Goal: Task Accomplishment & Management: Complete application form

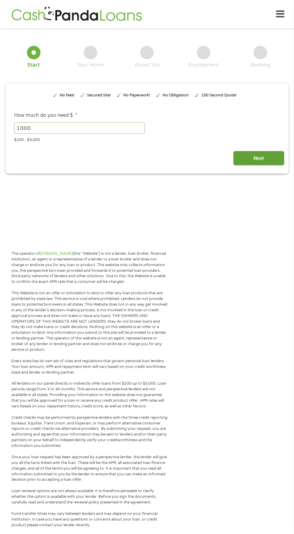
click at [260, 152] on input "Next" at bounding box center [258, 158] width 51 height 15
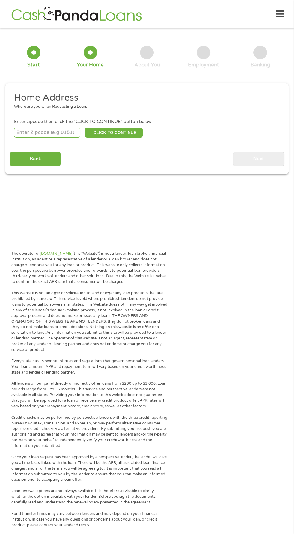
scroll to position [3, 0]
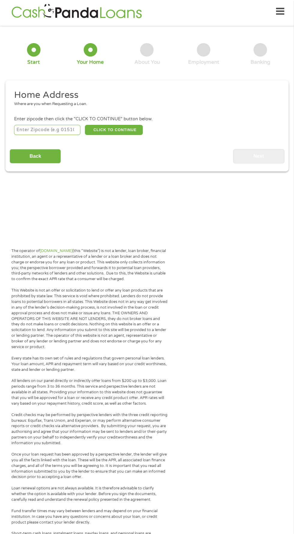
click at [55, 128] on input "number" at bounding box center [47, 130] width 67 height 10
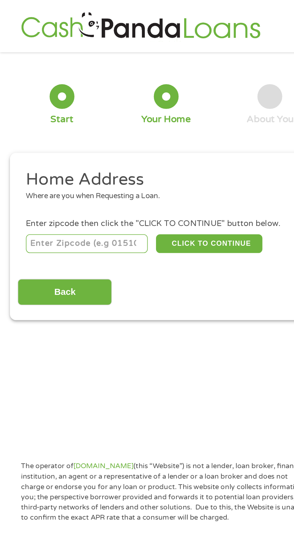
type input "83686"
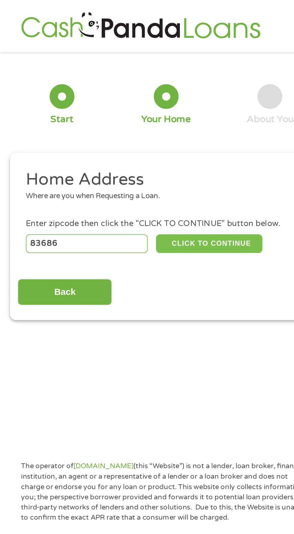
click at [133, 133] on button "CLICK TO CONTINUE" at bounding box center [114, 133] width 58 height 10
type input "83686"
type input "Nampa"
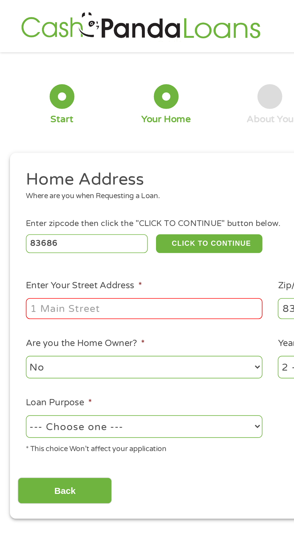
click at [86, 171] on input "Enter Your Street Address *" at bounding box center [78, 167] width 129 height 11
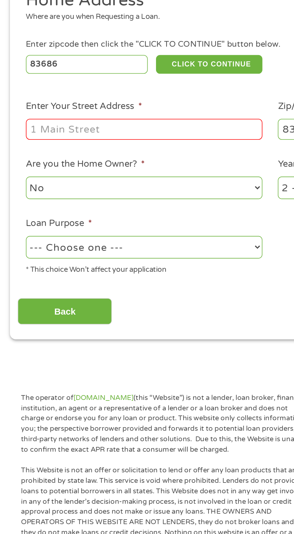
type input "516 South Diamond Street"
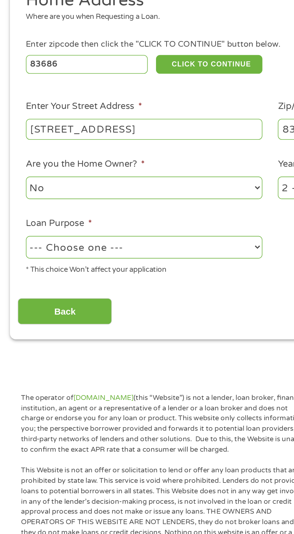
click at [88, 200] on select "No Yes" at bounding box center [78, 200] width 129 height 12
click at [14, 195] on select "No Yes" at bounding box center [78, 200] width 129 height 12
click at [86, 232] on select "--- Choose one --- Pay Bills Debt Consolidation Home Improvement Major Purchase…" at bounding box center [78, 232] width 129 height 12
select select "shorttermcash"
click at [14, 227] on select "--- Choose one --- Pay Bills Debt Consolidation Home Improvement Major Purchase…" at bounding box center [78, 232] width 129 height 12
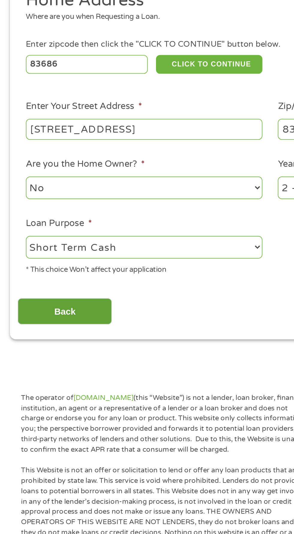
click at [45, 269] on input "Back" at bounding box center [35, 267] width 51 height 15
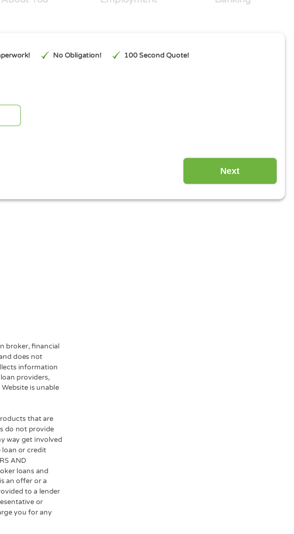
scroll to position [3, 0]
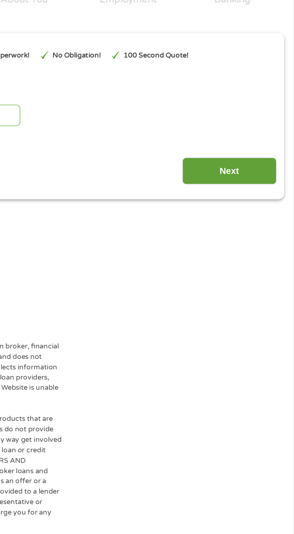
click at [260, 154] on input "Next" at bounding box center [258, 155] width 51 height 15
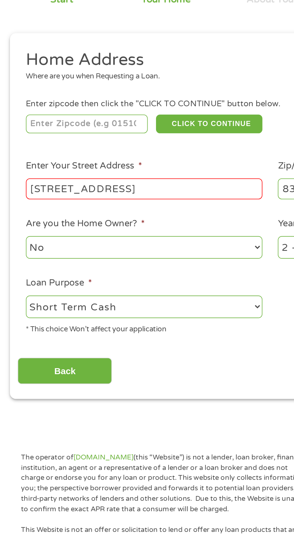
click at [114, 164] on input "516 South Diamond Street" at bounding box center [78, 165] width 129 height 11
type input "83686"
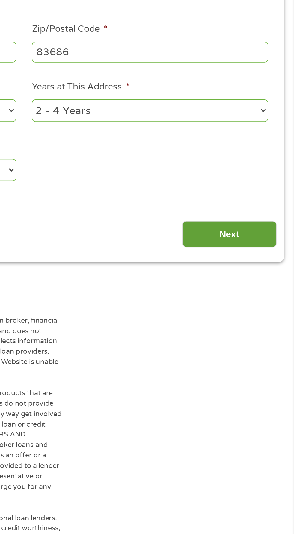
click at [261, 264] on input "Next" at bounding box center [258, 264] width 51 height 15
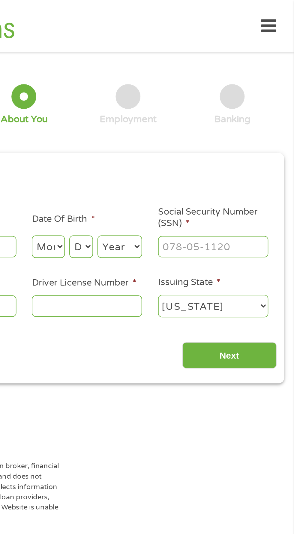
scroll to position [0, 0]
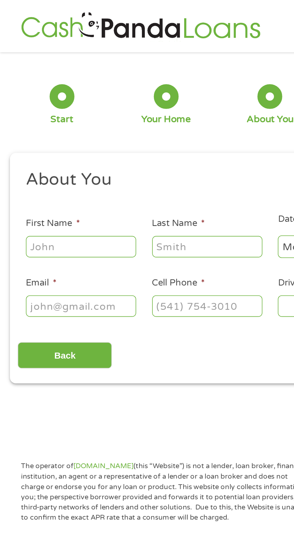
click at [54, 137] on input "First Name *" at bounding box center [44, 134] width 60 height 11
type input "[PERSON_NAME]"
type input "paulpate31@gmail.com"
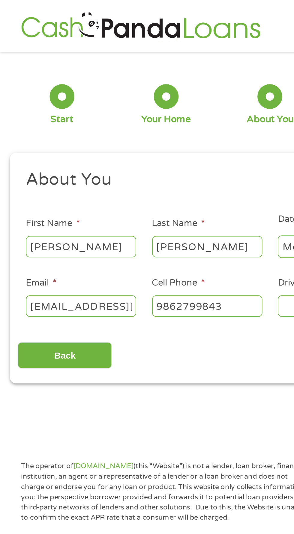
type input "(986) 279-9843"
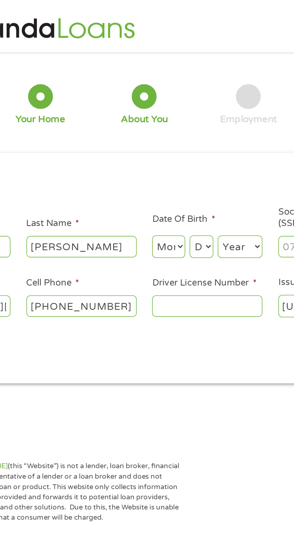
click at [179, 165] on input "Driver License Number *" at bounding box center [181, 166] width 60 height 11
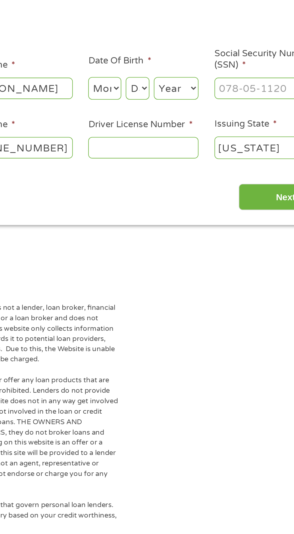
click at [237, 134] on input "Social Security Number (SSN) *" at bounding box center [250, 134] width 60 height 11
type input "___-__-____"
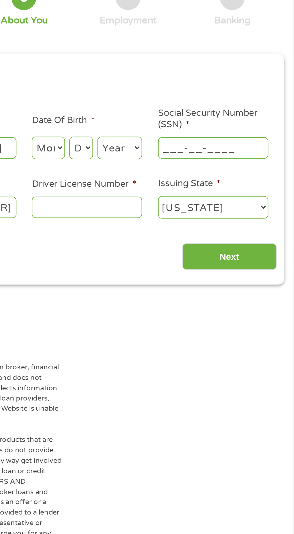
click at [161, 137] on select "Month 1 2 3 4 5 6 7 8 9 10 11 12" at bounding box center [160, 134] width 18 height 12
select select "9"
click at [151, 129] on select "Month 1 2 3 4 5 6 7 8 9 10 11 12" at bounding box center [160, 134] width 18 height 12
click at [178, 132] on select "Day 1 2 3 4 5 6 7 8 9 10 11 12 13 14 15 16 17 18 19 20 21 22 23 24 25 26 27 28 …" at bounding box center [177, 134] width 13 height 12
select select "29"
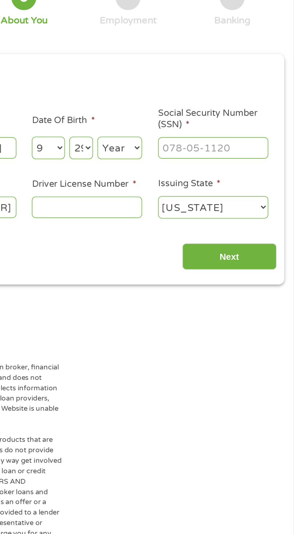
click at [171, 129] on select "Day 1 2 3 4 5 6 7 8 9 10 11 12 13 14 15 16 17 18 19 20 21 22 23 24 25 26 27 28 …" at bounding box center [177, 134] width 13 height 12
click at [196, 134] on select "Year 2007 2006 2005 2004 2003 2002 2001 2000 1999 1998 1997 1996 1995 1994 1993…" at bounding box center [199, 134] width 24 height 12
select select "1999"
click at [187, 129] on select "Year 2007 2006 2005 2004 2003 2002 2001 2000 1999 1998 1997 1996 1995 1994 1993…" at bounding box center [199, 134] width 24 height 12
click at [253, 132] on input "Social Security Number (SSN) *" at bounding box center [250, 134] width 60 height 11
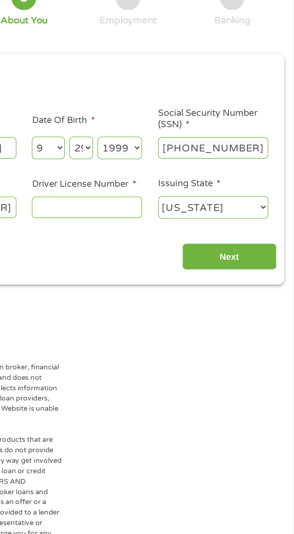
type input "519-57-1455"
click at [181, 166] on input "Driver License Number *" at bounding box center [181, 166] width 60 height 11
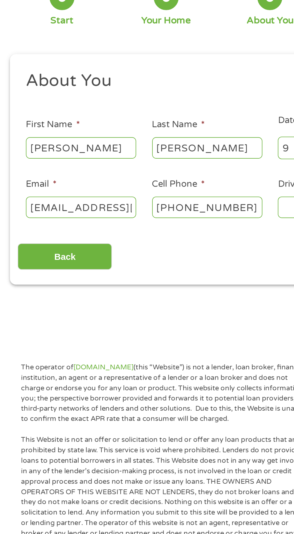
click at [64, 167] on input "paulpate31@gmail.com" at bounding box center [44, 166] width 60 height 11
type input "[EMAIL_ADDRESS][DOMAIN_NAME]"
click at [120, 165] on input "(986) 279-9843" at bounding box center [113, 166] width 60 height 11
type input "[PHONE_NUMBER]"
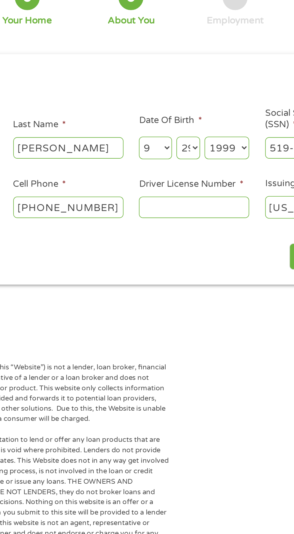
click at [192, 166] on input "Driver License Number *" at bounding box center [181, 166] width 60 height 11
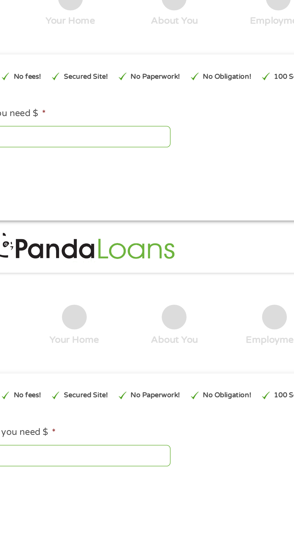
click at [263, 157] on input "Next" at bounding box center [258, 158] width 51 height 15
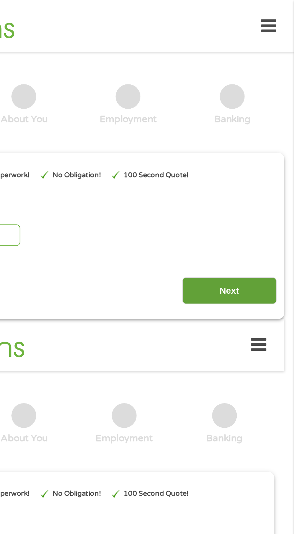
click at [268, 156] on input "Next" at bounding box center [258, 158] width 51 height 15
click at [261, 156] on input "Next" at bounding box center [258, 158] width 51 height 15
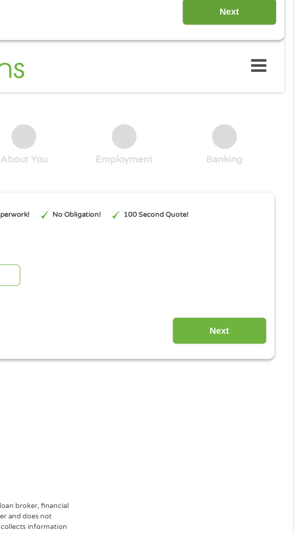
scroll to position [129, 0]
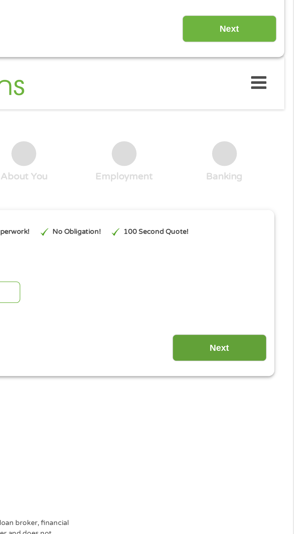
click at [259, 203] on input "Next" at bounding box center [252, 202] width 51 height 15
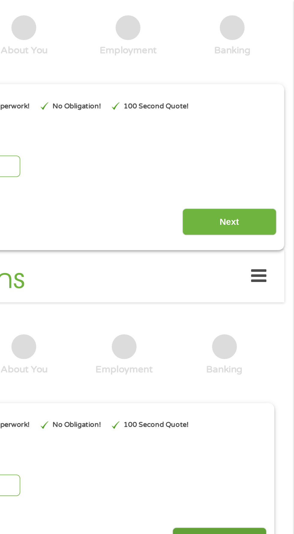
scroll to position [0, 0]
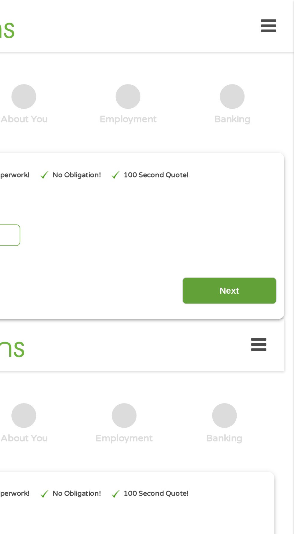
click at [266, 153] on input "Next" at bounding box center [258, 158] width 51 height 15
click at [255, 157] on input "Next" at bounding box center [258, 158] width 51 height 15
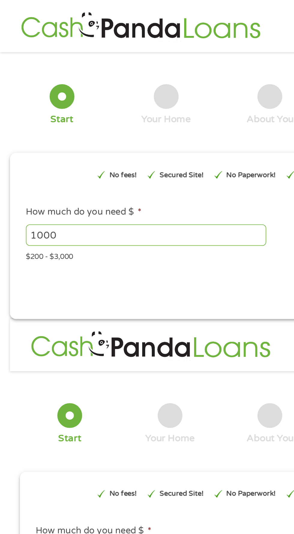
click at [74, 127] on input "1000" at bounding box center [79, 127] width 131 height 11
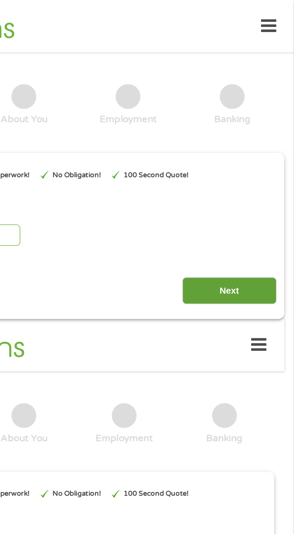
click at [269, 153] on input "Next" at bounding box center [258, 158] width 51 height 15
click at [263, 158] on input "Next" at bounding box center [258, 158] width 51 height 15
click at [265, 158] on input "Next" at bounding box center [258, 158] width 51 height 15
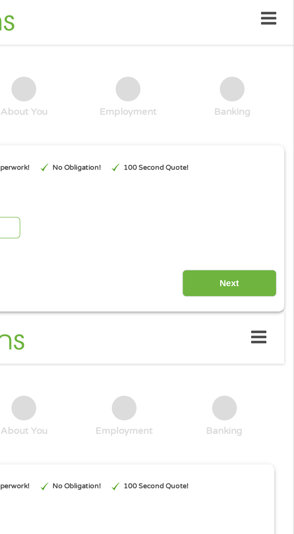
click at [277, 190] on icon at bounding box center [274, 188] width 8 height 15
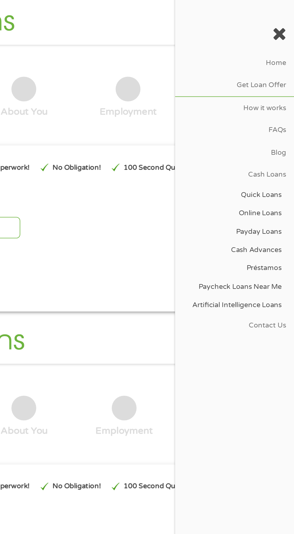
click at [285, 31] on div at bounding box center [261, 22] width 65 height 19
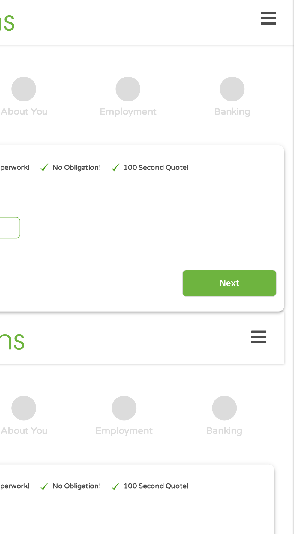
click at [277, 185] on icon at bounding box center [274, 188] width 8 height 15
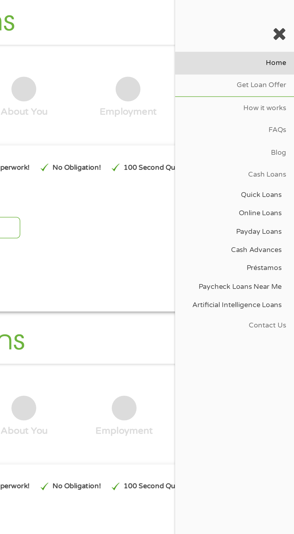
click at [285, 39] on link "Home" at bounding box center [261, 38] width 65 height 12
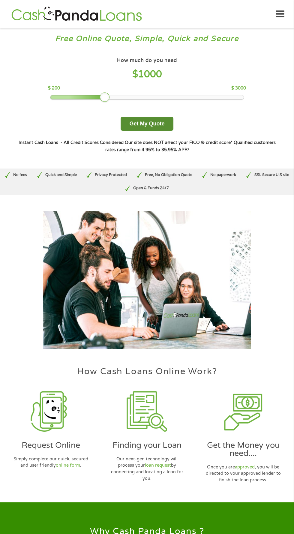
click at [154, 121] on button "Get My Quote" at bounding box center [146, 124] width 52 height 14
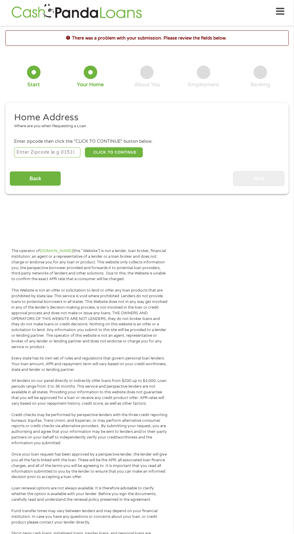
scroll to position [2, 2]
click at [46, 153] on input "number" at bounding box center [47, 152] width 67 height 10
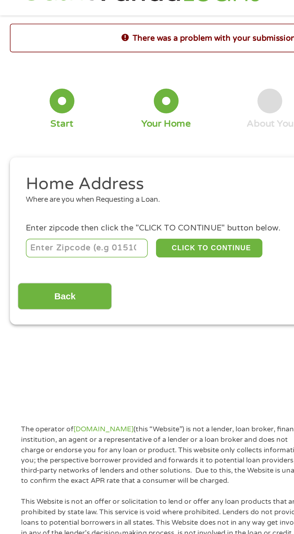
type input "83686"
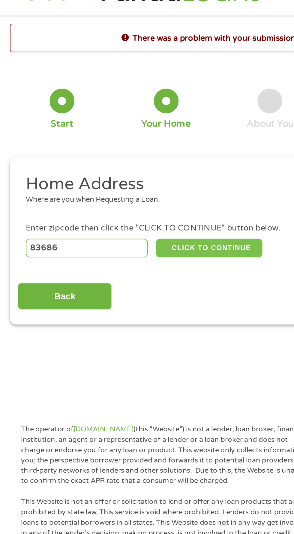
click at [125, 152] on button "CLICK TO CONTINUE" at bounding box center [114, 152] width 58 height 10
type input "83686"
type input "Nampa"
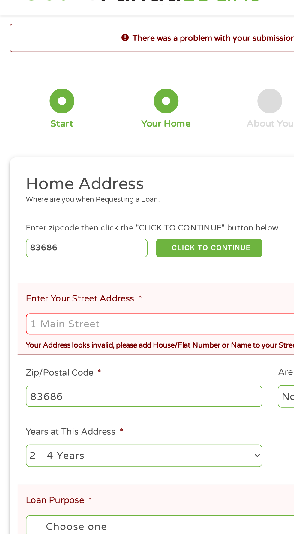
click at [87, 196] on input "Enter Your Street Address *" at bounding box center [146, 193] width 265 height 11
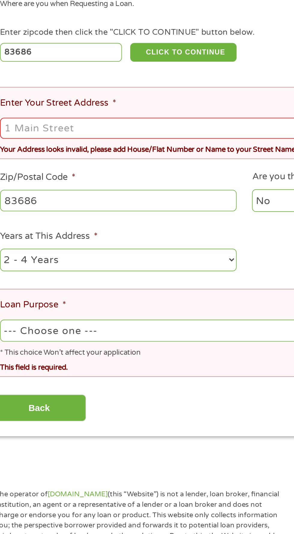
type input "516 South Diamond Street"
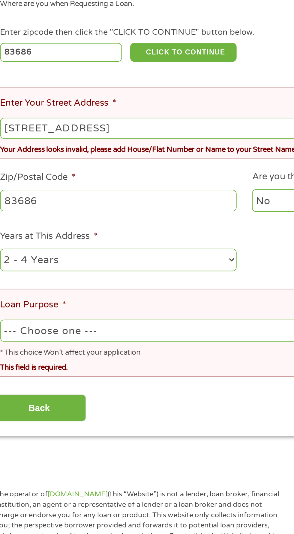
click at [97, 303] on select "--- Choose one --- Pay Bills Debt Consolidation Home Improvement Major Purchase…" at bounding box center [146, 304] width 265 height 12
select select "shorttermcash"
click at [14, 299] on select "--- Choose one --- Pay Bills Debt Consolidation Home Improvement Major Purchase…" at bounding box center [146, 304] width 265 height 12
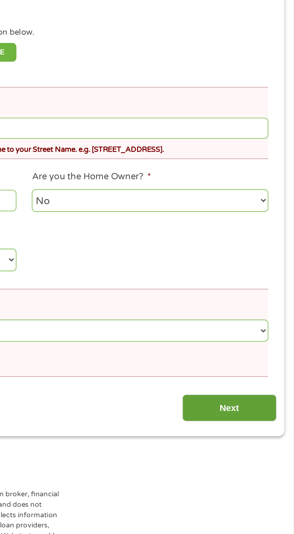
click at [265, 342] on input "Next" at bounding box center [258, 346] width 51 height 15
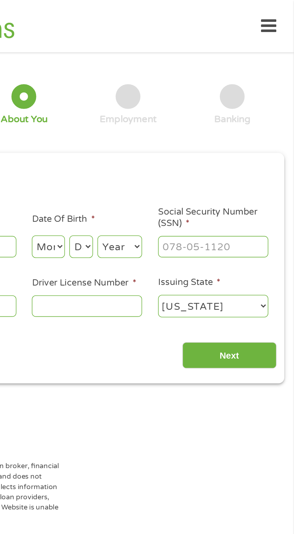
scroll to position [0, 0]
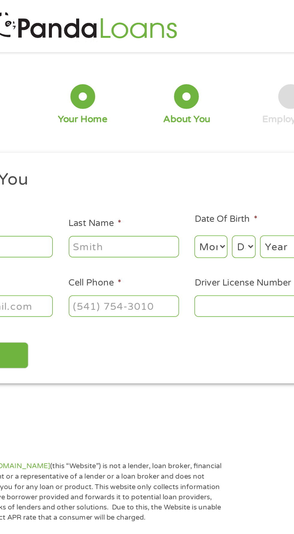
click at [175, 165] on input "Driver License Number *" at bounding box center [181, 166] width 60 height 11
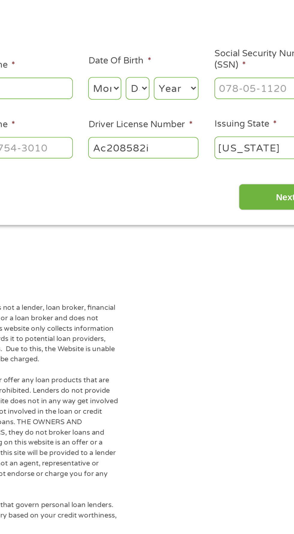
type input "Ac208582i"
click at [246, 132] on input "Social Security Number (SSN) *" at bounding box center [250, 134] width 60 height 11
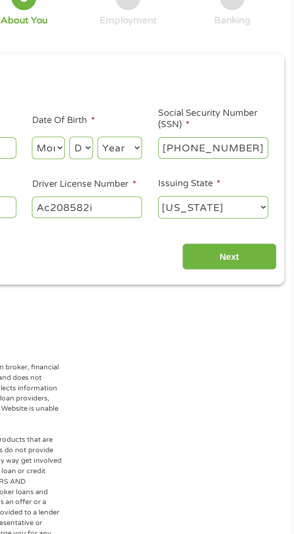
type input "519-57-1455"
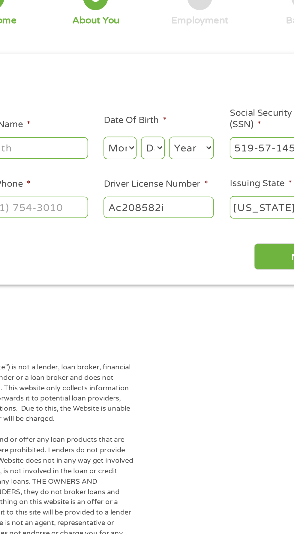
click at [158, 135] on select "Month 1 2 3 4 5 6 7 8 9 10 11 12" at bounding box center [160, 134] width 18 height 12
select select "9"
click at [151, 129] on select "Month 1 2 3 4 5 6 7 8 9 10 11 12" at bounding box center [160, 134] width 18 height 12
click at [178, 135] on select "Day 1 2 3 4 5 6 7 8 9 10 11 12 13 14 15 16 17 18 19 20 21 22 23 24 25 26 27 28 …" at bounding box center [177, 134] width 13 height 12
select select "29"
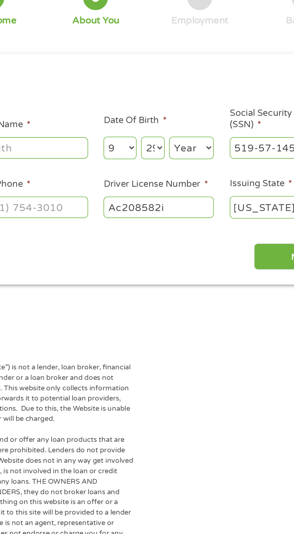
click at [171, 129] on select "Day 1 2 3 4 5 6 7 8 9 10 11 12 13 14 15 16 17 18 19 20 21 22 23 24 25 26 27 28 …" at bounding box center [177, 134] width 13 height 12
click at [200, 137] on select "Year 2007 2006 2005 2004 2003 2002 2001 2000 1999 1998 1997 1996 1995 1994 1993…" at bounding box center [199, 134] width 24 height 12
select select "1999"
click at [187, 129] on select "Year 2007 2006 2005 2004 2003 2002 2001 2000 1999 1998 1997 1996 1995 1994 1993…" at bounding box center [199, 134] width 24 height 12
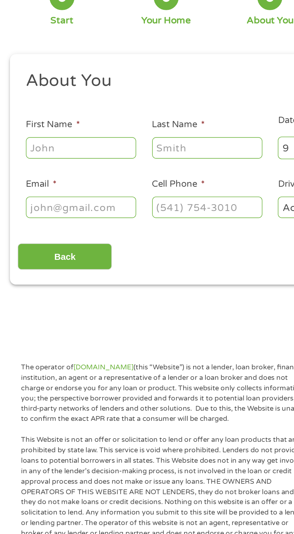
click at [53, 132] on input "First Name *" at bounding box center [44, 134] width 60 height 11
type input "[PERSON_NAME]"
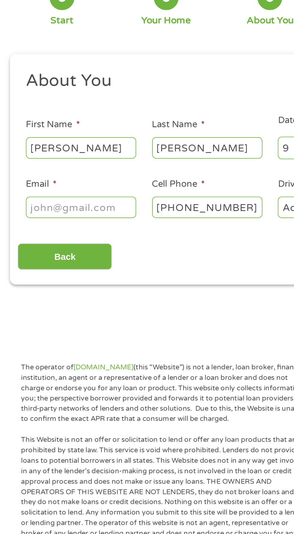
click at [129, 165] on input "(208) 602-3047" at bounding box center [113, 166] width 60 height 11
type input "[PHONE_NUMBER]"
click at [61, 167] on input "Email *" at bounding box center [44, 166] width 60 height 11
type input "[EMAIL_ADDRESS][DOMAIN_NAME]"
type input "[PHONE_NUMBER]"
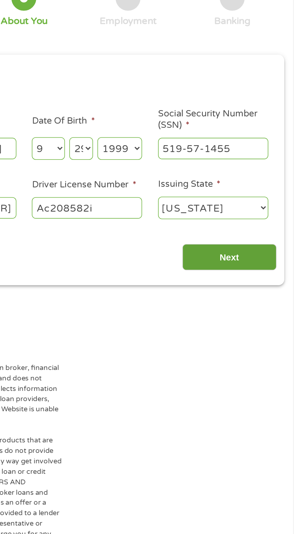
click at [270, 195] on input "Next" at bounding box center [258, 193] width 51 height 15
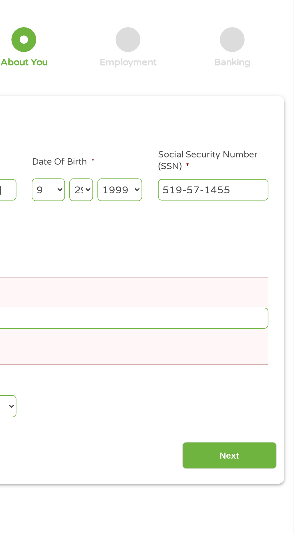
scroll to position [3, 0]
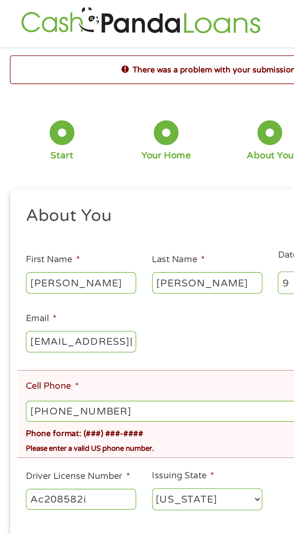
click at [89, 224] on input "[PHONE_NUMBER]" at bounding box center [146, 223] width 265 height 11
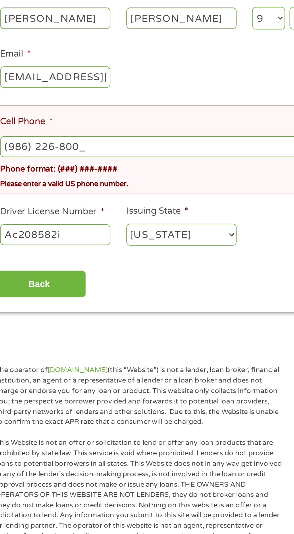
type input "[PHONE_NUMBER]"
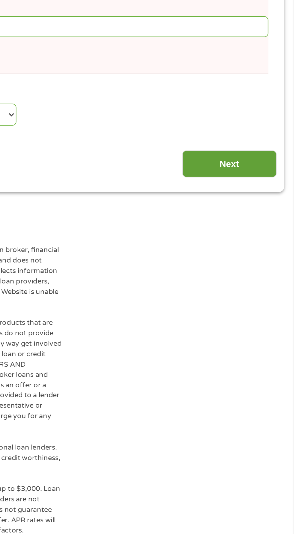
click at [269, 297] on input "Next" at bounding box center [258, 298] width 51 height 15
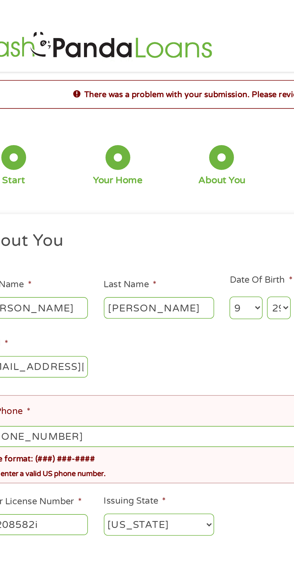
scroll to position [1, 0]
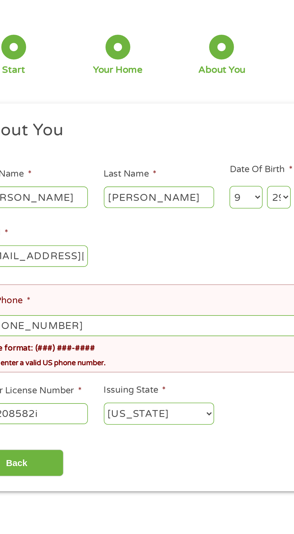
click at [117, 225] on input "[PHONE_NUMBER]" at bounding box center [146, 225] width 265 height 11
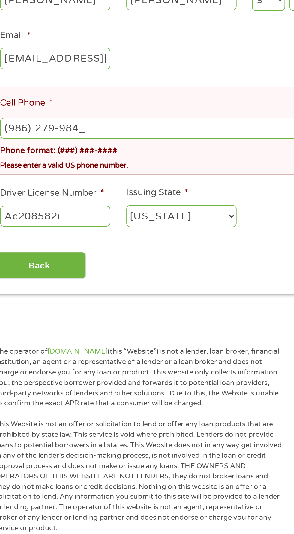
type input "(986) 279-9843"
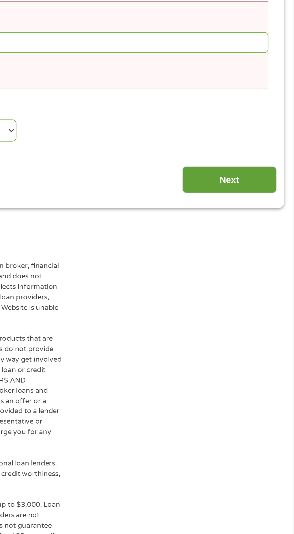
click at [265, 302] on input "Next" at bounding box center [258, 300] width 51 height 15
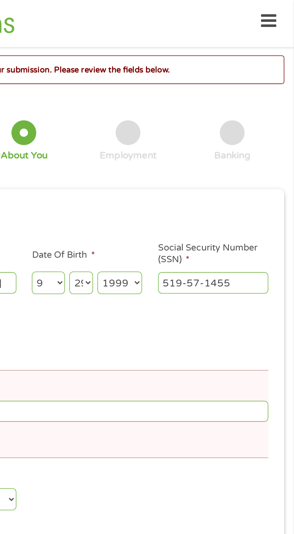
scroll to position [3, 0]
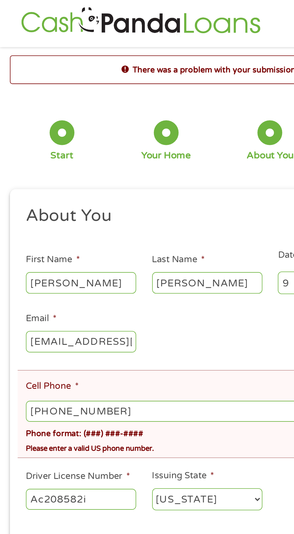
click at [82, 225] on input "(986) 279-9843" at bounding box center [146, 223] width 265 height 11
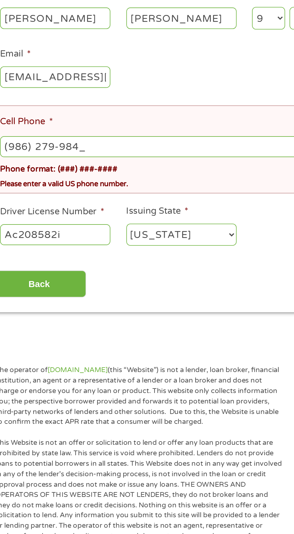
type input "(986) 279-9843"
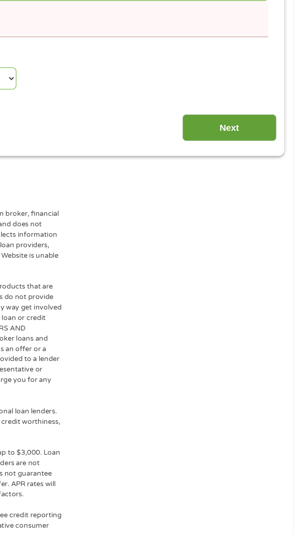
click at [268, 300] on input "Next" at bounding box center [258, 298] width 51 height 15
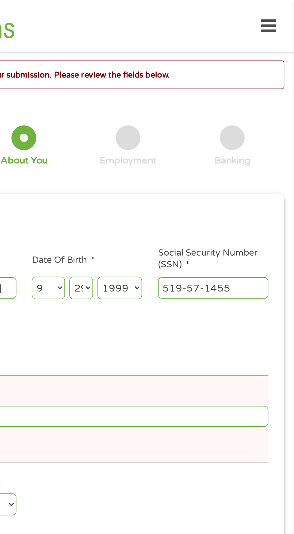
scroll to position [0, 0]
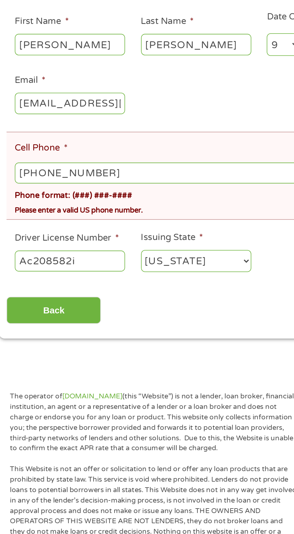
click at [94, 223] on input "(986) 279-9843" at bounding box center [146, 226] width 265 height 11
type input "(208) 371-8674"
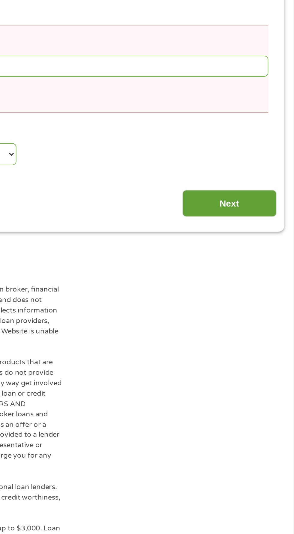
click at [268, 303] on input "Next" at bounding box center [258, 301] width 51 height 15
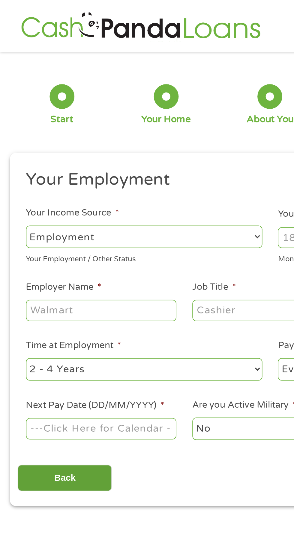
click at [39, 259] on input "Back" at bounding box center [35, 260] width 51 height 15
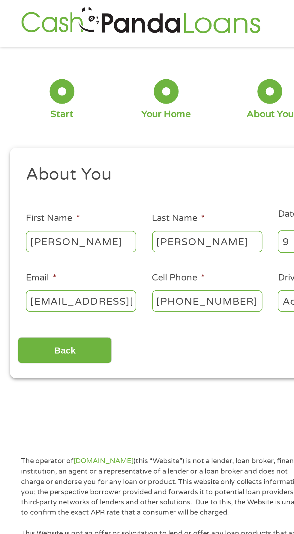
scroll to position [2, 2]
click at [137, 162] on input "(208) 371-8674" at bounding box center [113, 163] width 60 height 11
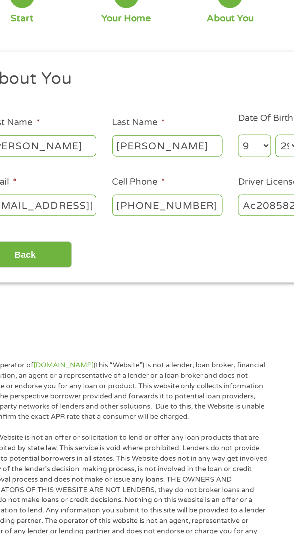
scroll to position [3, 0]
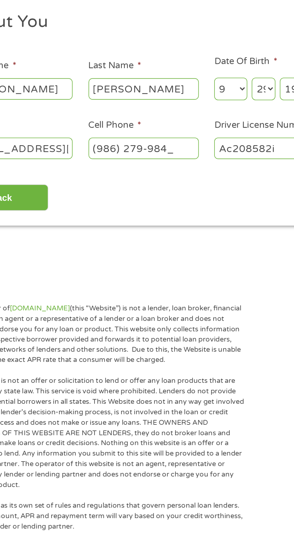
type input "(986) 279-9843"
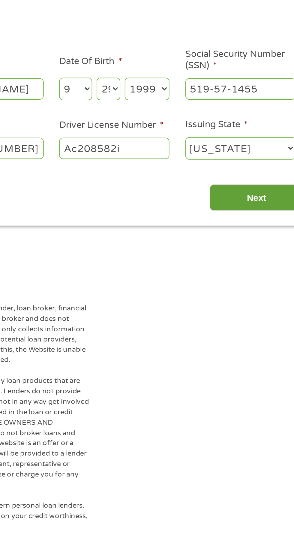
click at [260, 190] on input "Next" at bounding box center [258, 191] width 51 height 15
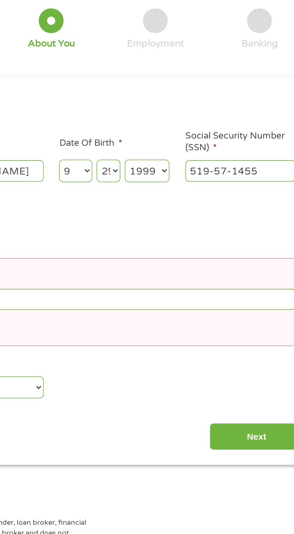
click at [264, 150] on input "519-57-1455" at bounding box center [250, 153] width 60 height 11
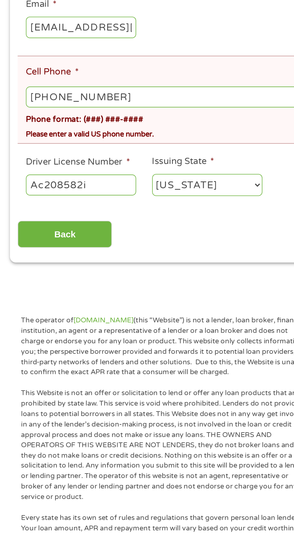
click at [115, 223] on input "(986) 279-9843" at bounding box center [146, 223] width 265 height 11
type input "(___) ___-____"
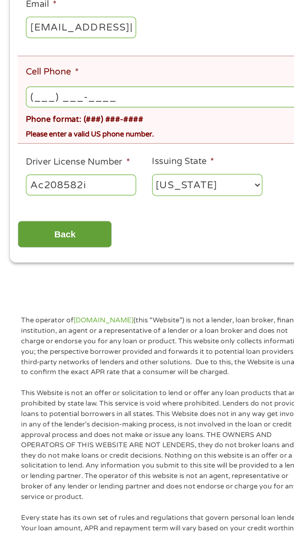
click at [13, 299] on input "Back" at bounding box center [35, 298] width 51 height 15
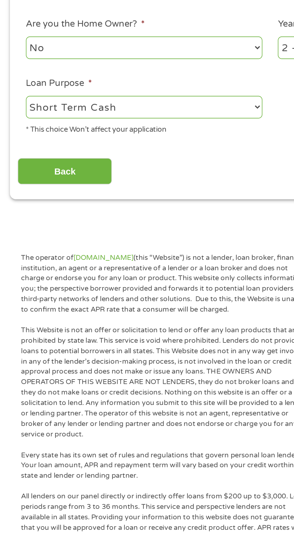
scroll to position [2, 2]
